Goal: Information Seeking & Learning: Learn about a topic

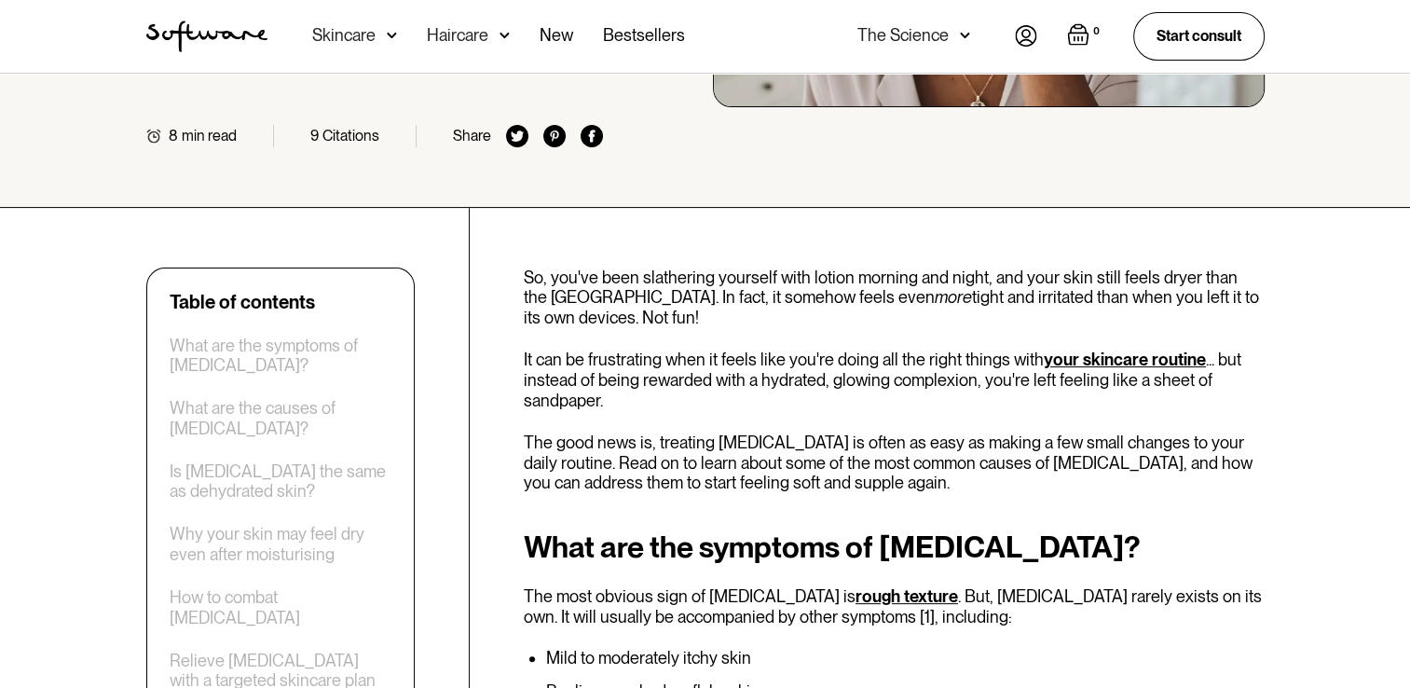
scroll to position [429, 0]
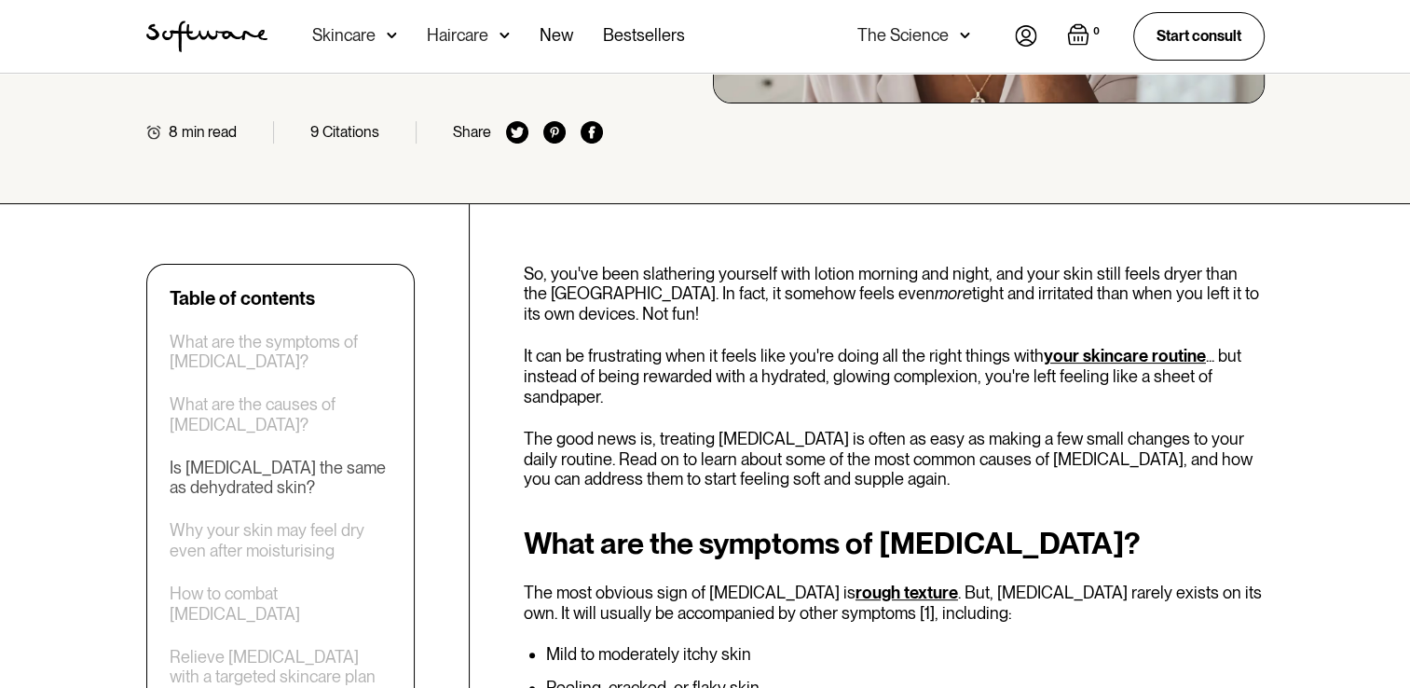
click at [279, 467] on div "Is [MEDICAL_DATA] the same as dehydrated skin?" at bounding box center [281, 478] width 222 height 40
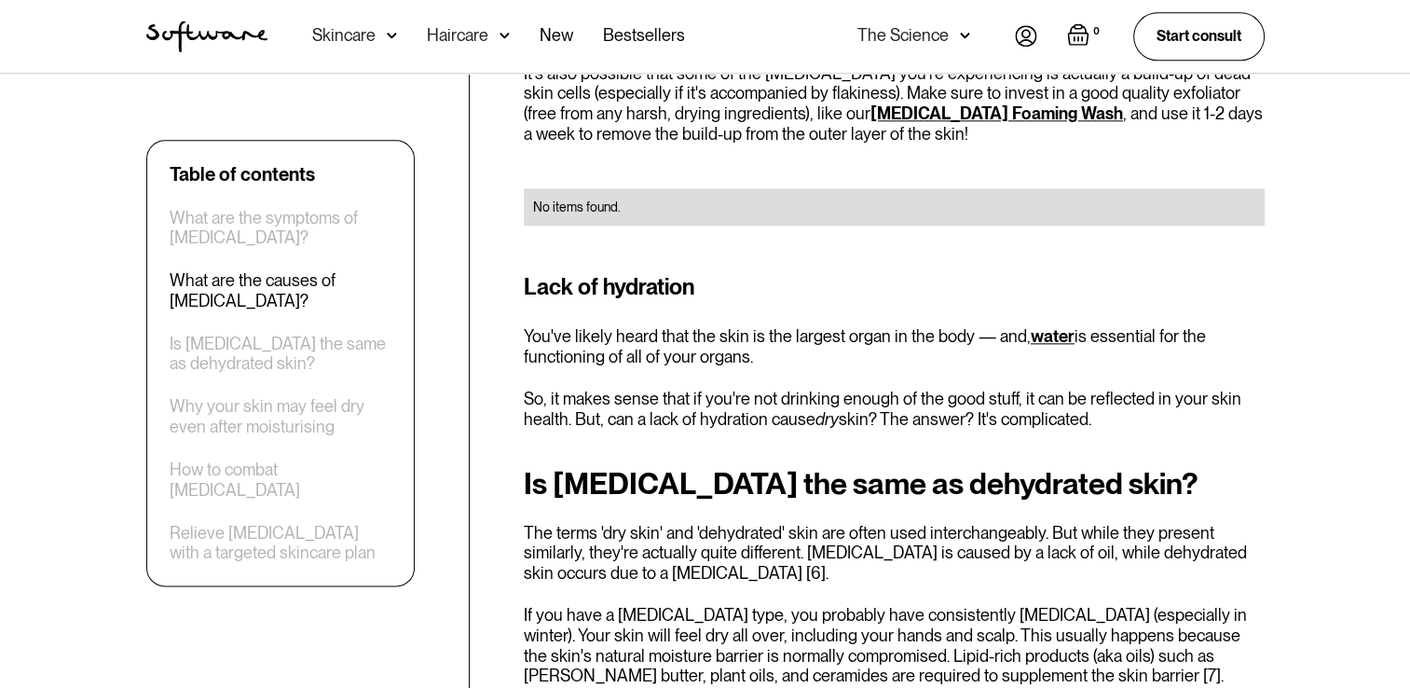
scroll to position [2158, 0]
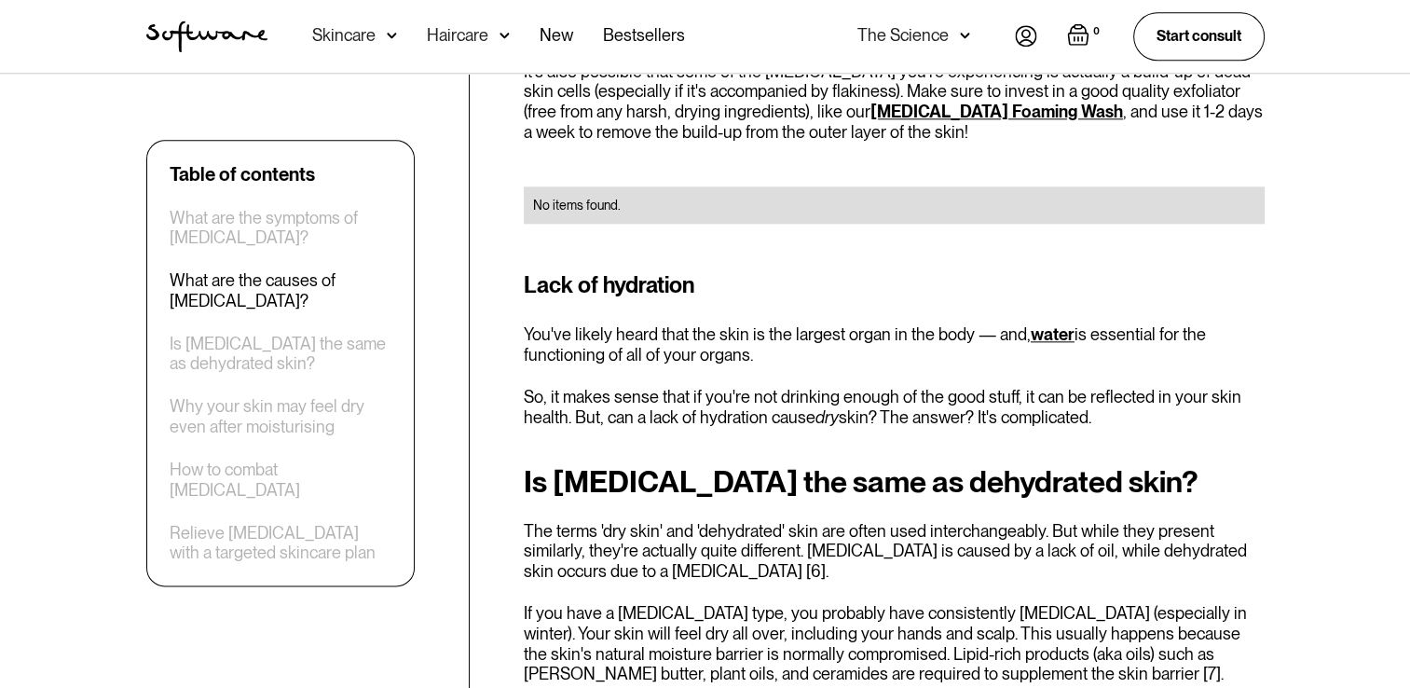
click at [659, 465] on h2 "Is [MEDICAL_DATA] the same as dehydrated skin?" at bounding box center [894, 482] width 741 height 34
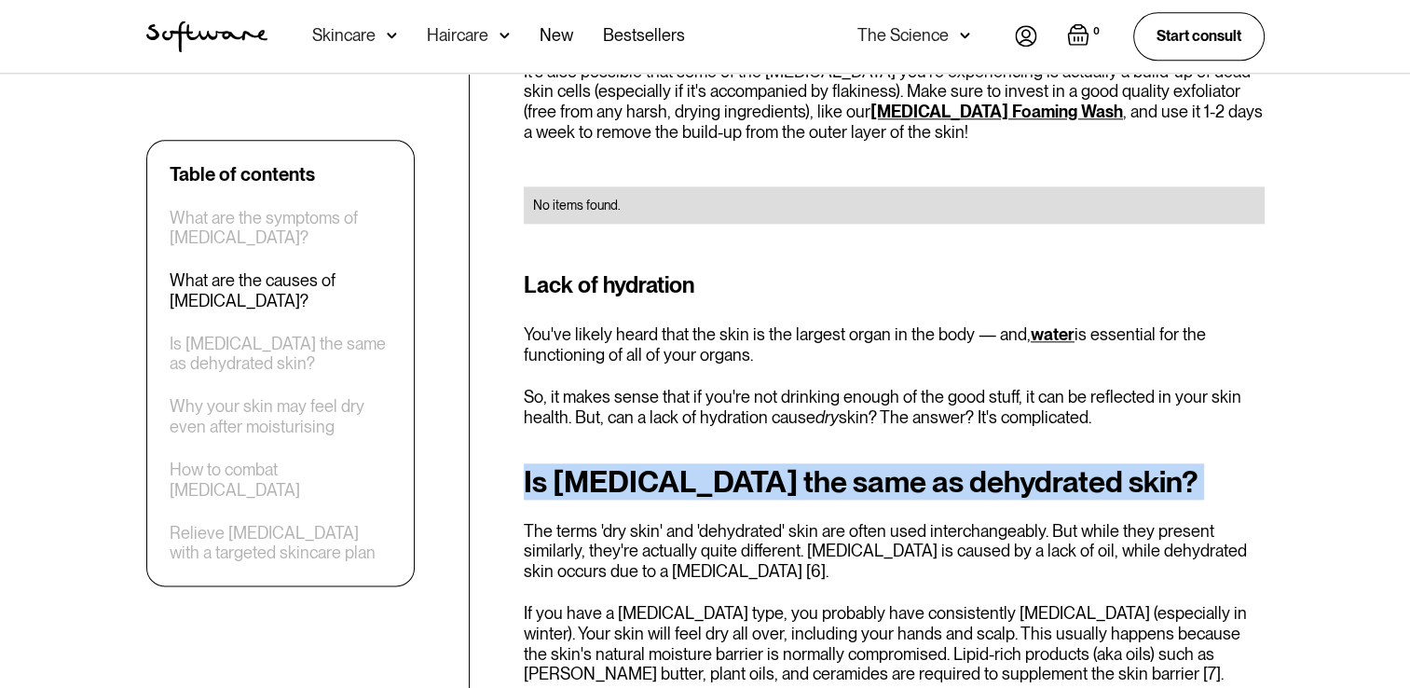
click at [659, 465] on h2 "Is [MEDICAL_DATA] the same as dehydrated skin?" at bounding box center [894, 482] width 741 height 34
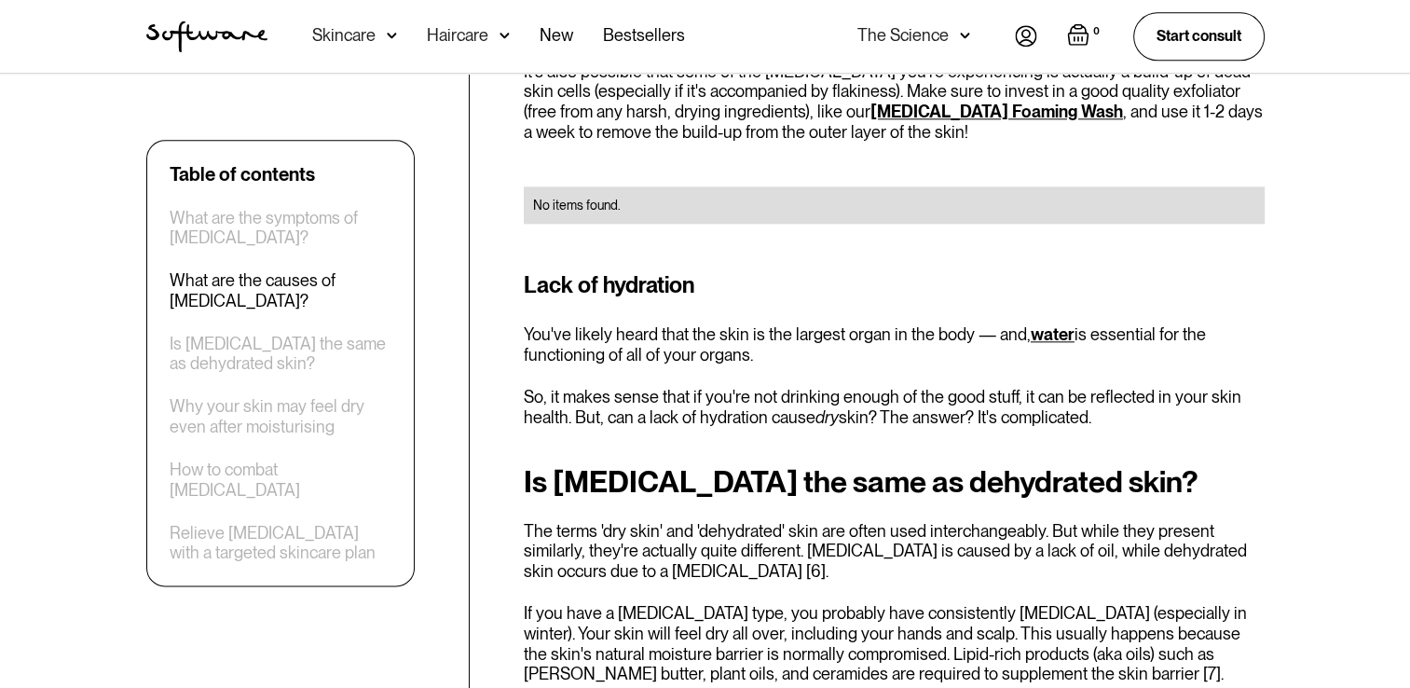
drag, startPoint x: 659, startPoint y: 461, endPoint x: 639, endPoint y: 514, distance: 56.6
click at [639, 521] on p "The terms 'dry skin' and 'dehydrated' skin are often used interchangeably. But …" at bounding box center [894, 551] width 741 height 61
